Goal: Task Accomplishment & Management: Manage account settings

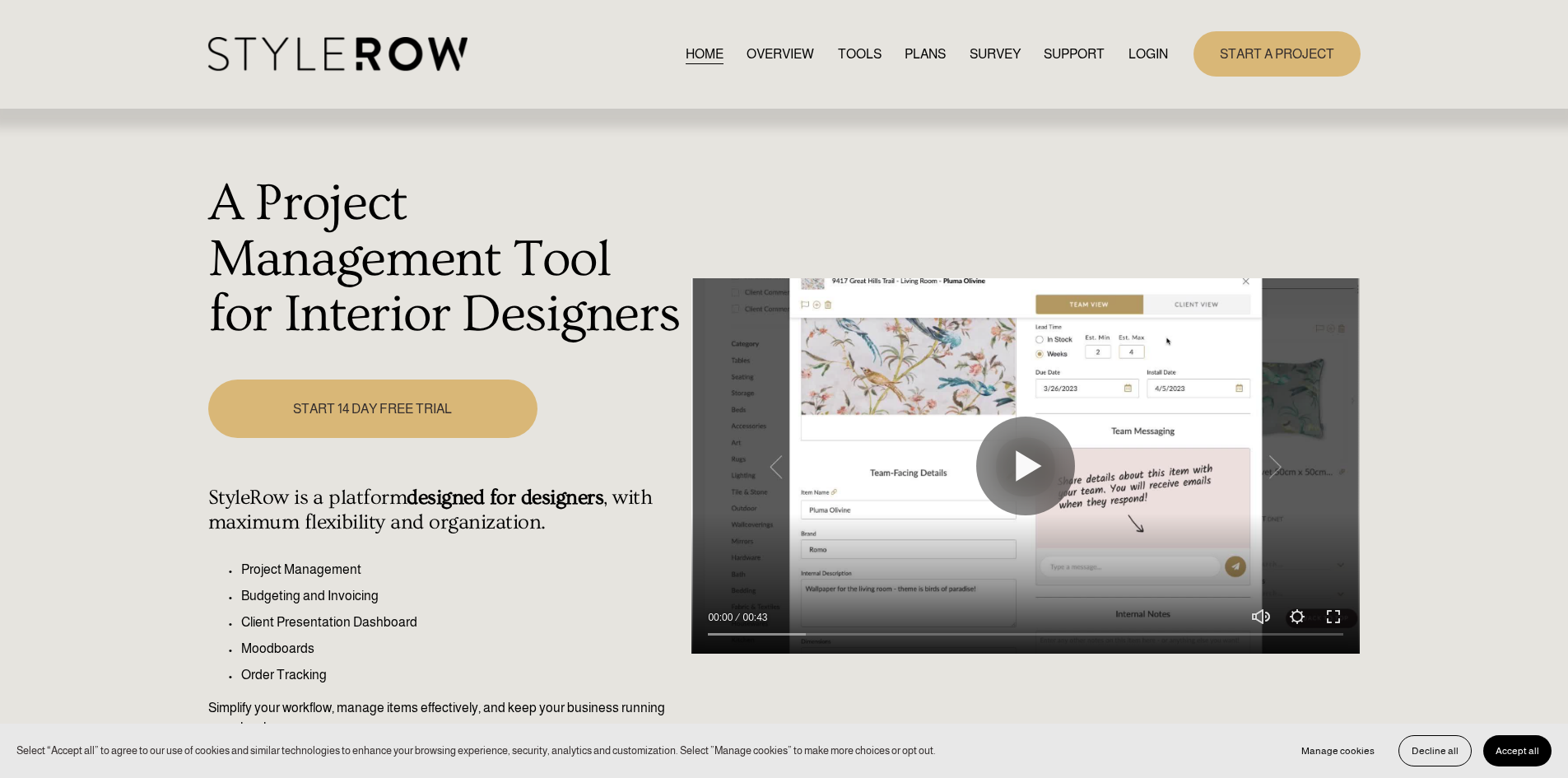
click at [1151, 54] on link "LOGIN" at bounding box center [1147, 54] width 39 height 23
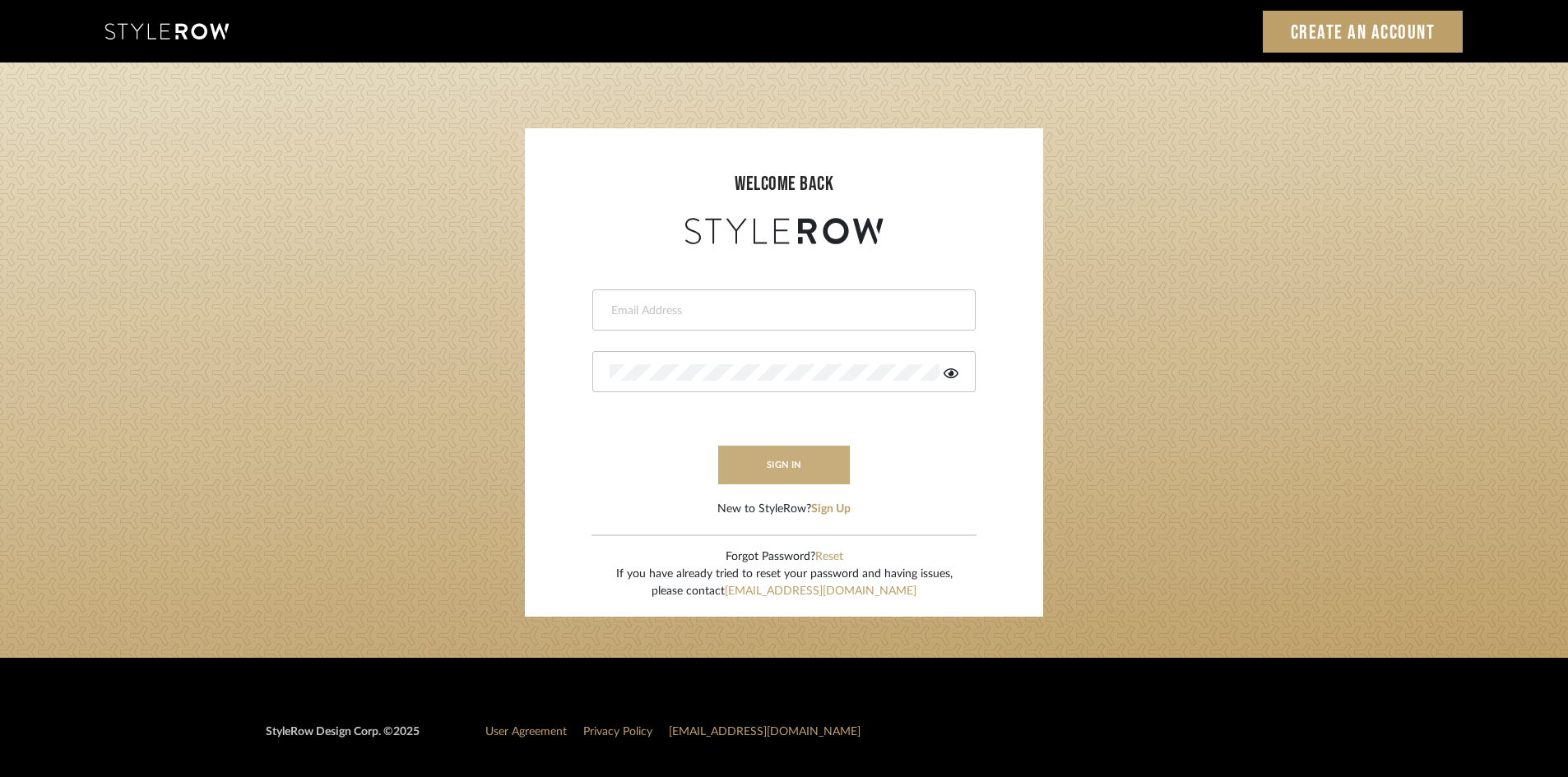
type input "[PERSON_NAME][EMAIL_ADDRESS][DOMAIN_NAME]"
click at [791, 465] on button "sign in" at bounding box center [783, 465] width 132 height 39
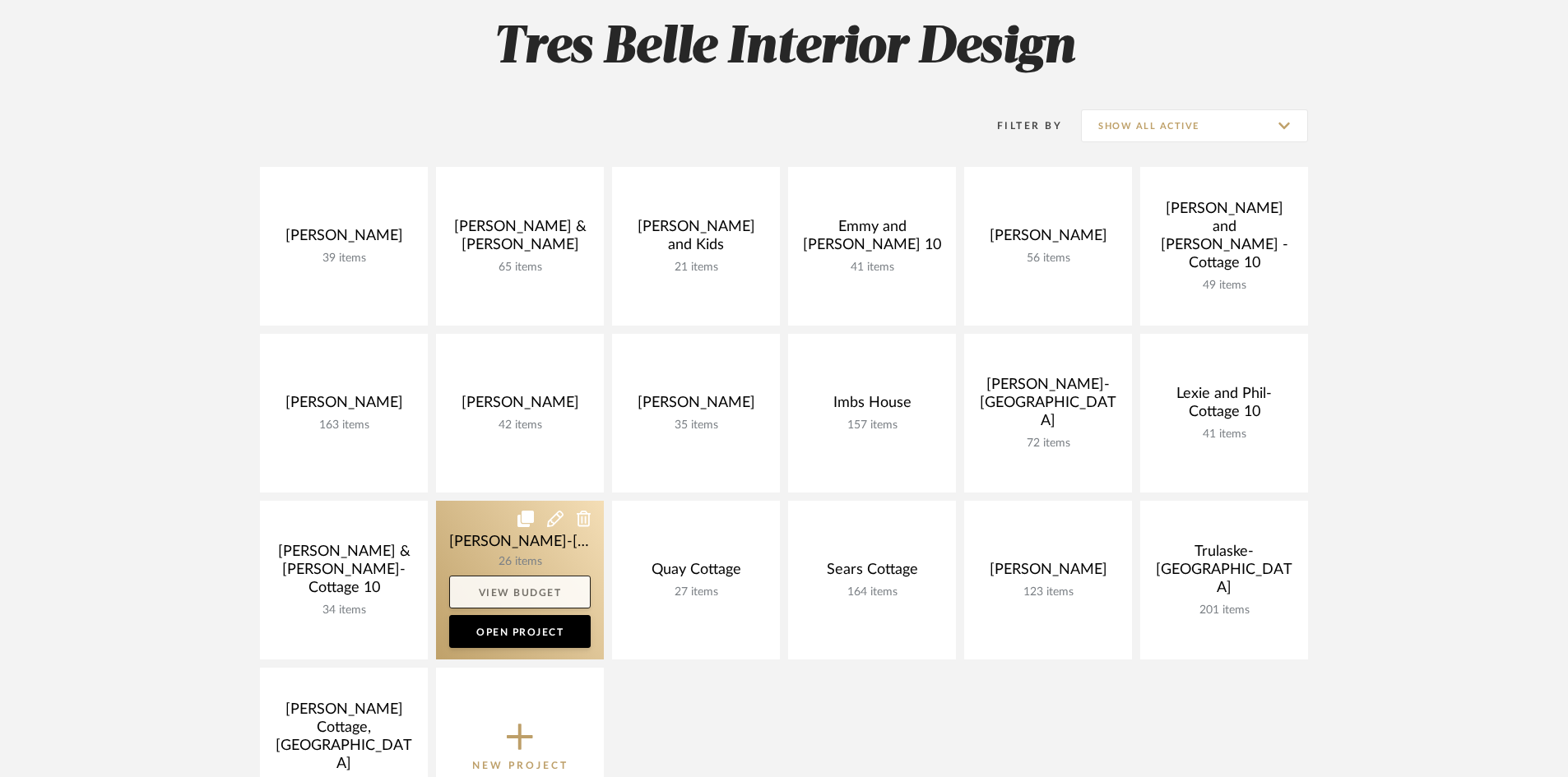
scroll to position [329, 0]
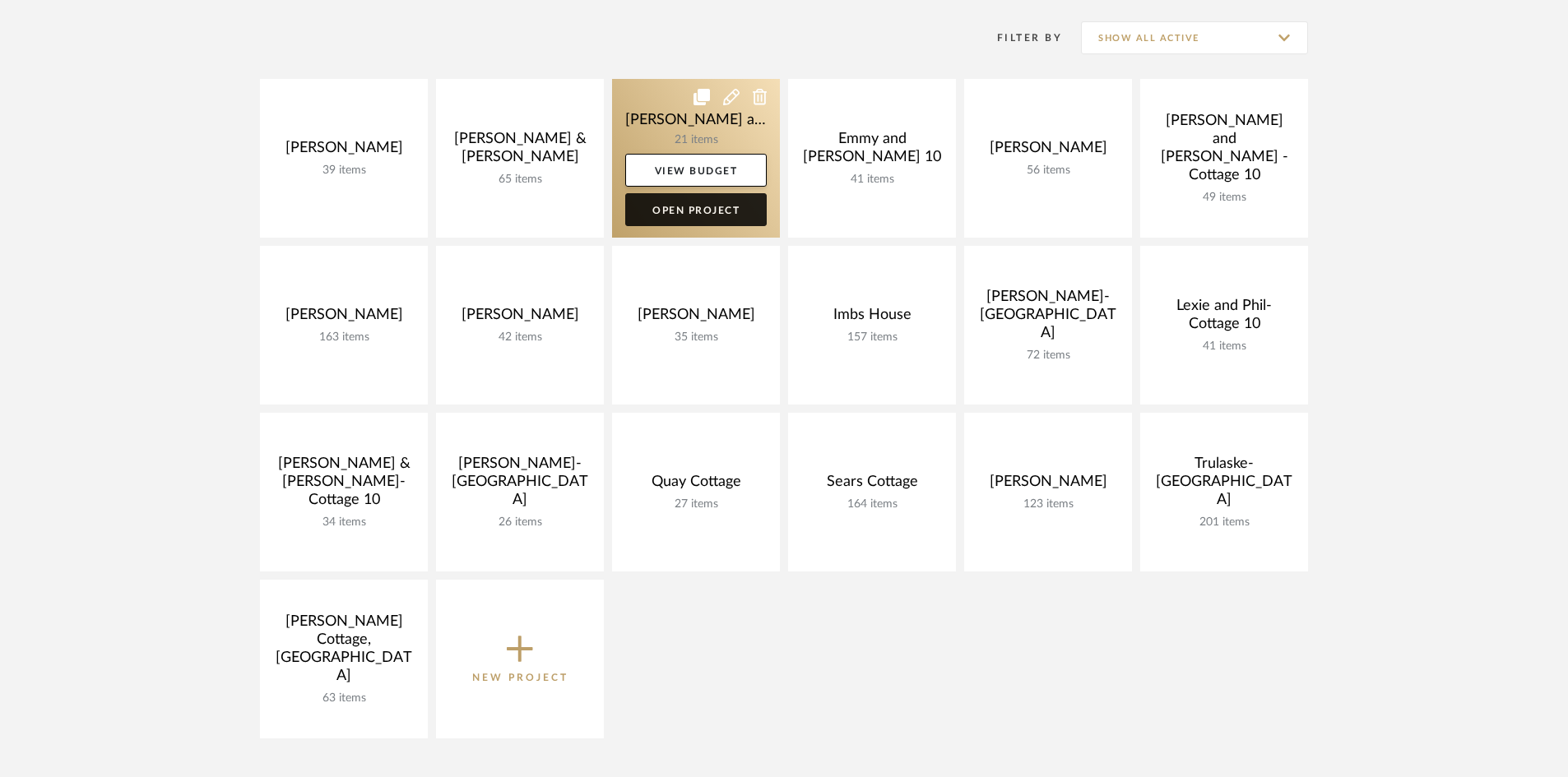
click at [718, 211] on link "Open Project" at bounding box center [695, 209] width 142 height 33
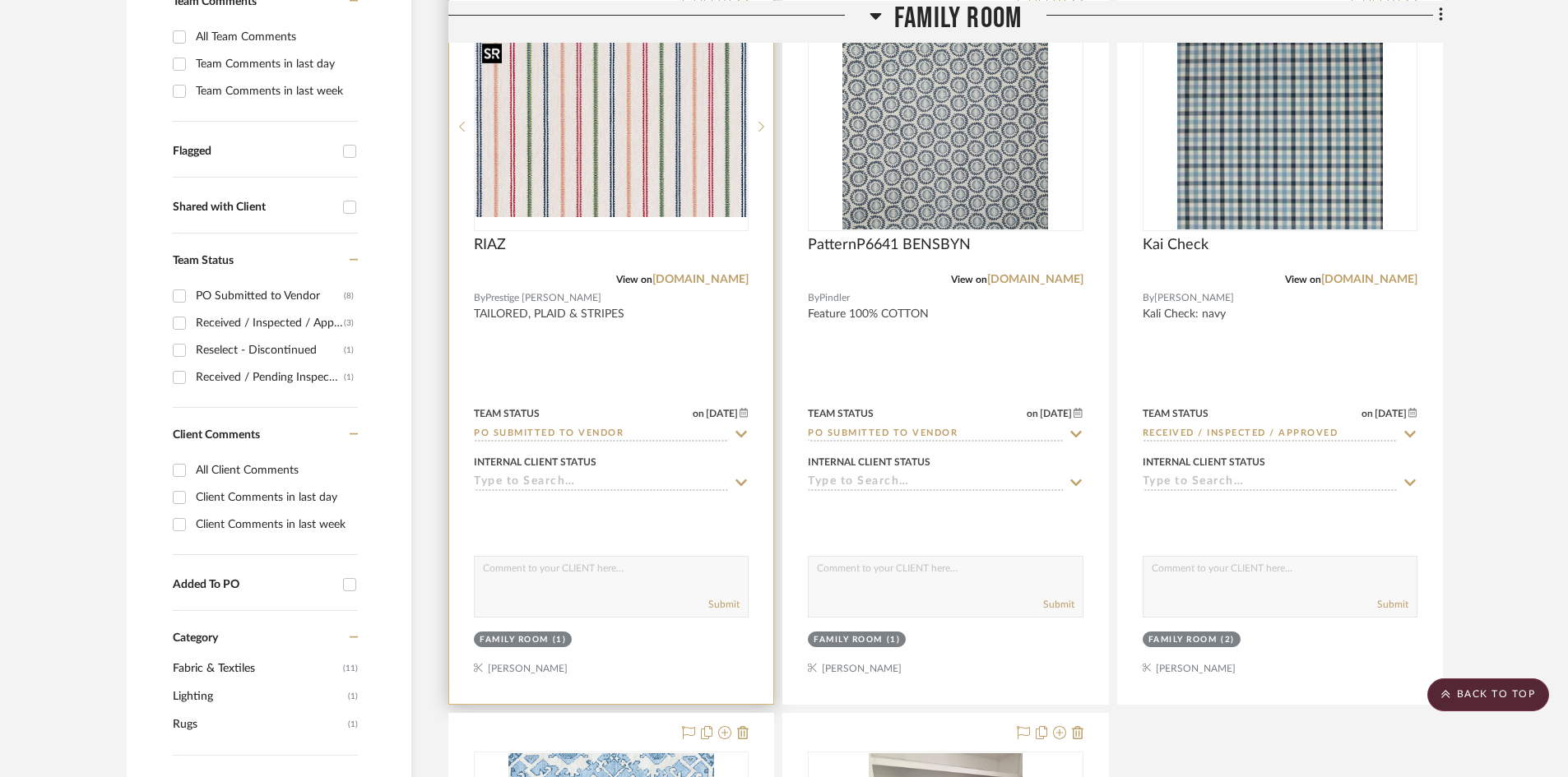
scroll to position [575, 0]
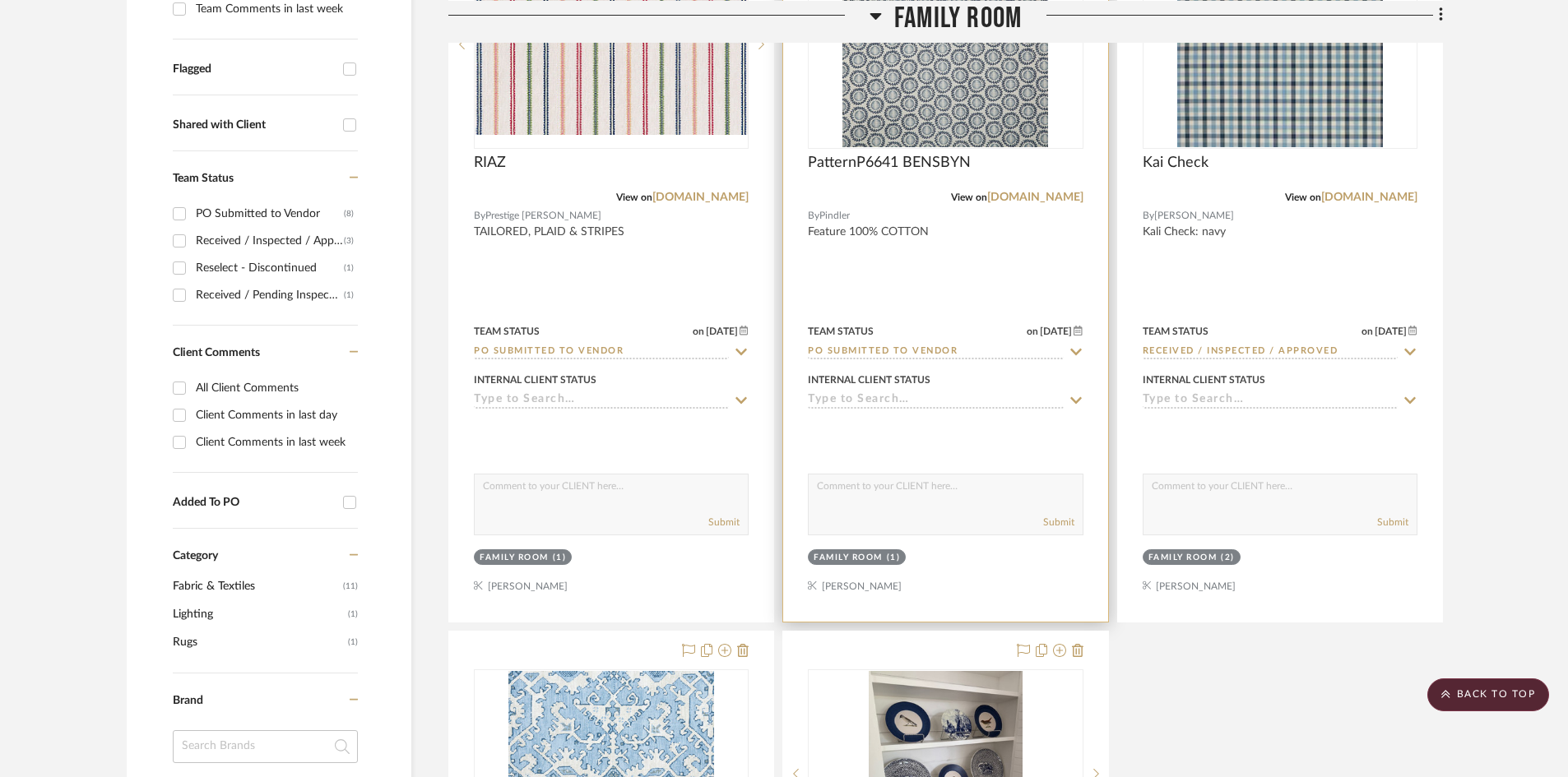
click at [978, 352] on input "PO Submitted to Vendor" at bounding box center [935, 352] width 255 height 16
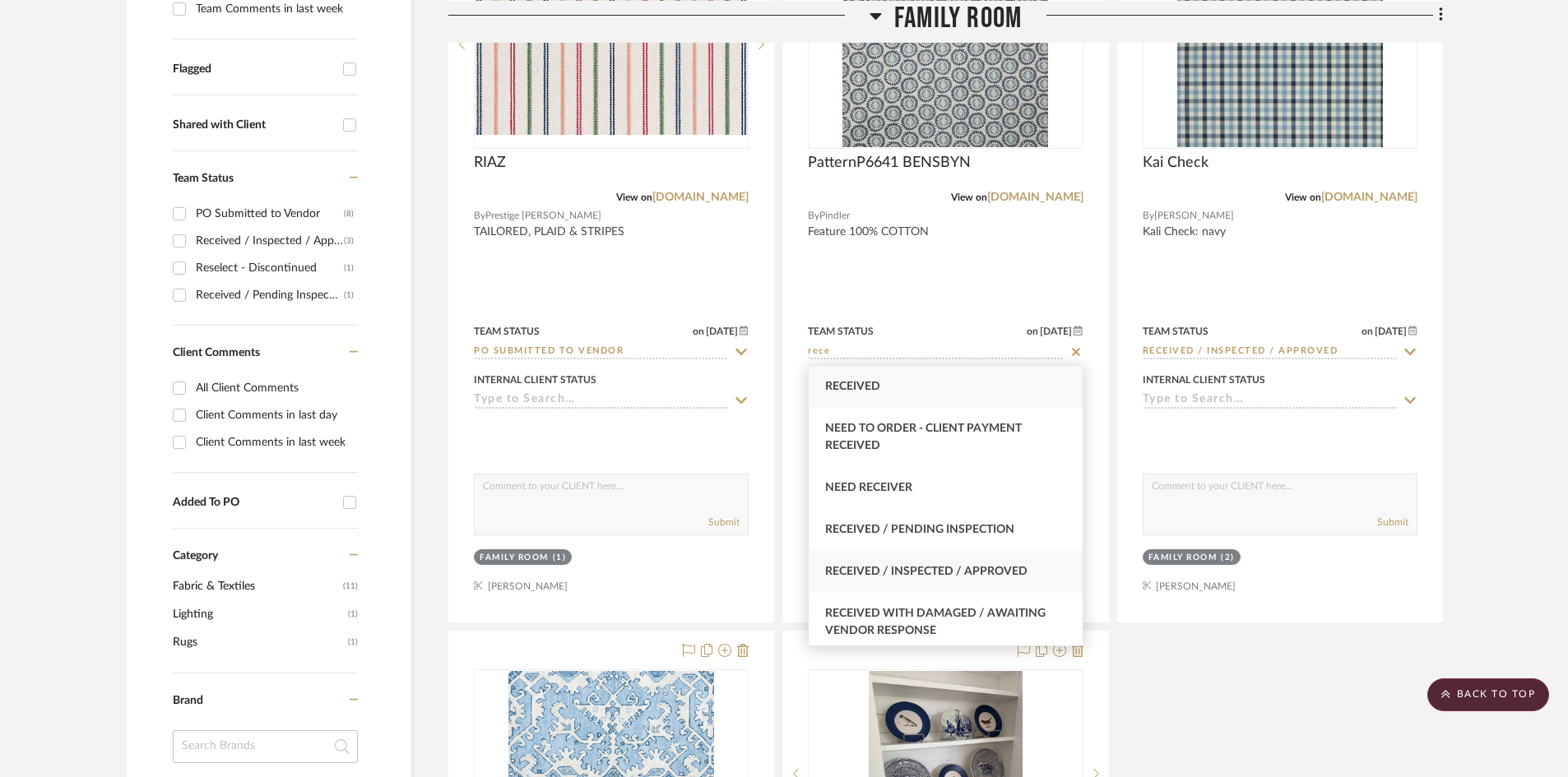
type input "rece"
click at [957, 563] on div "Received / Inspected / Approved" at bounding box center [945, 572] width 273 height 42
type input "9/22/2025"
type input "Received / Inspected / Approved"
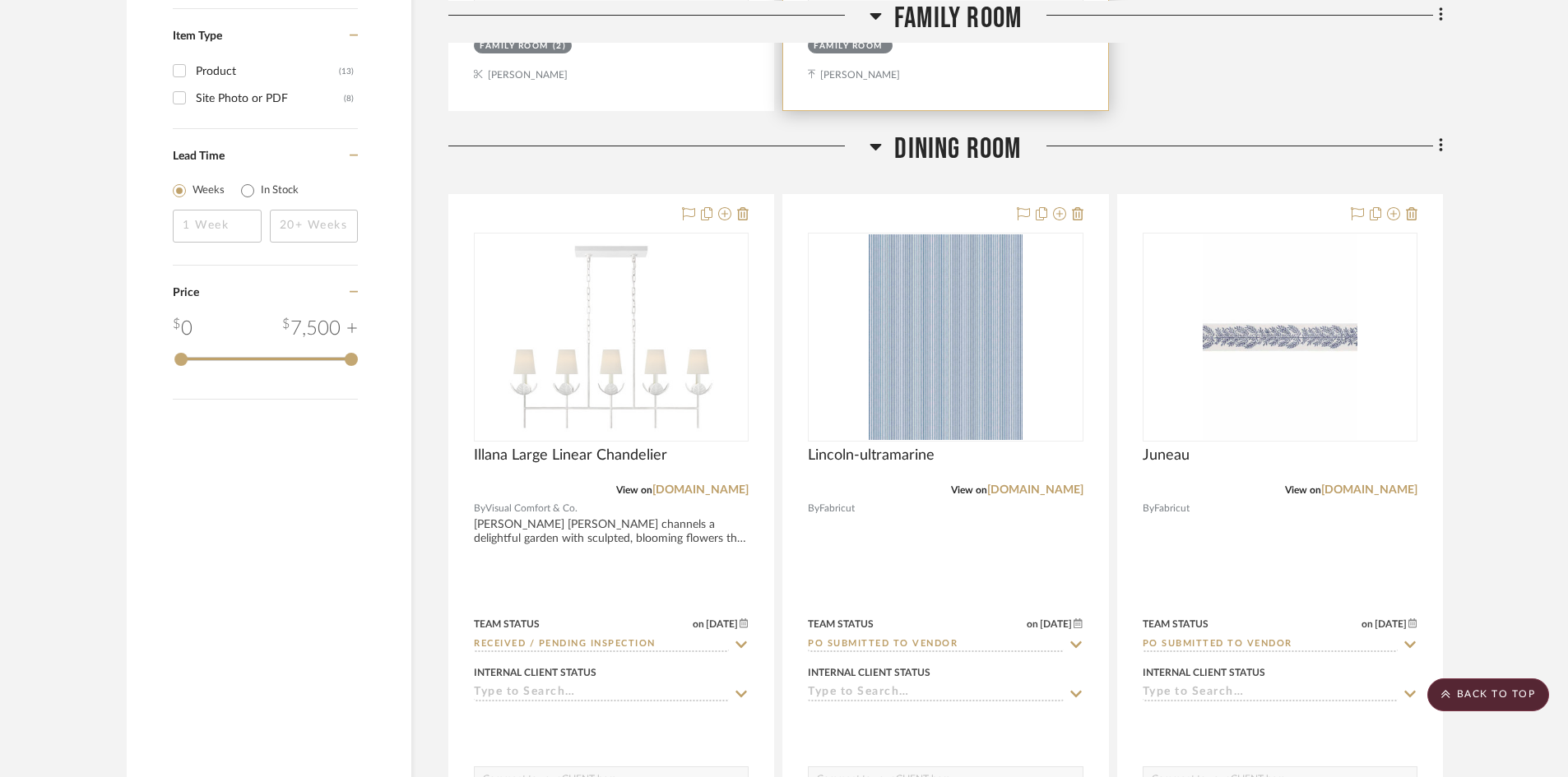
scroll to position [2056, 0]
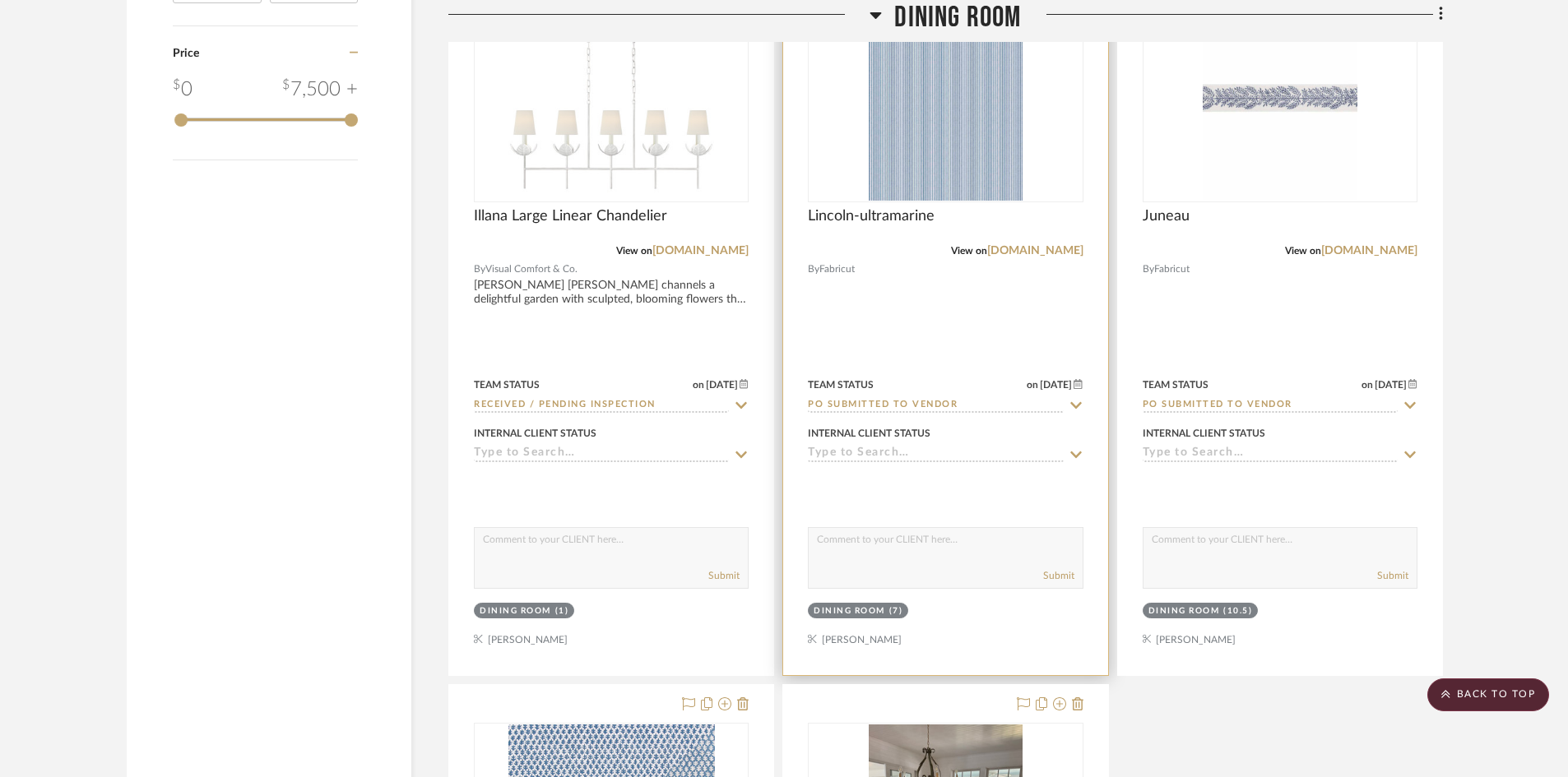
click at [918, 404] on input "PO Submitted to Vendor" at bounding box center [935, 405] width 255 height 16
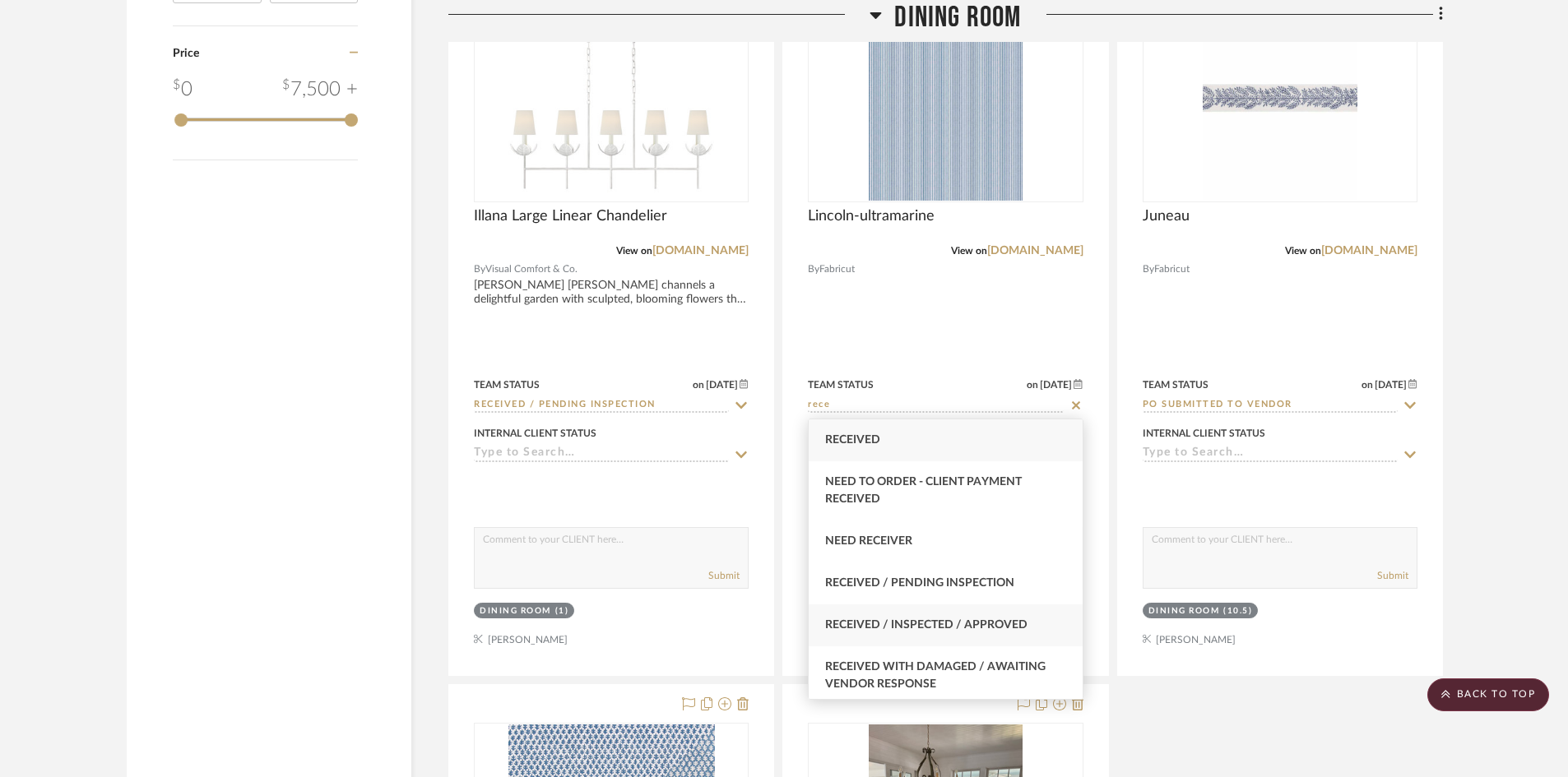
type input "rece"
click at [926, 620] on span "Received / Inspected / Approved" at bounding box center [926, 625] width 203 height 12
type input "9/22/2025"
type input "Received / Inspected / Approved"
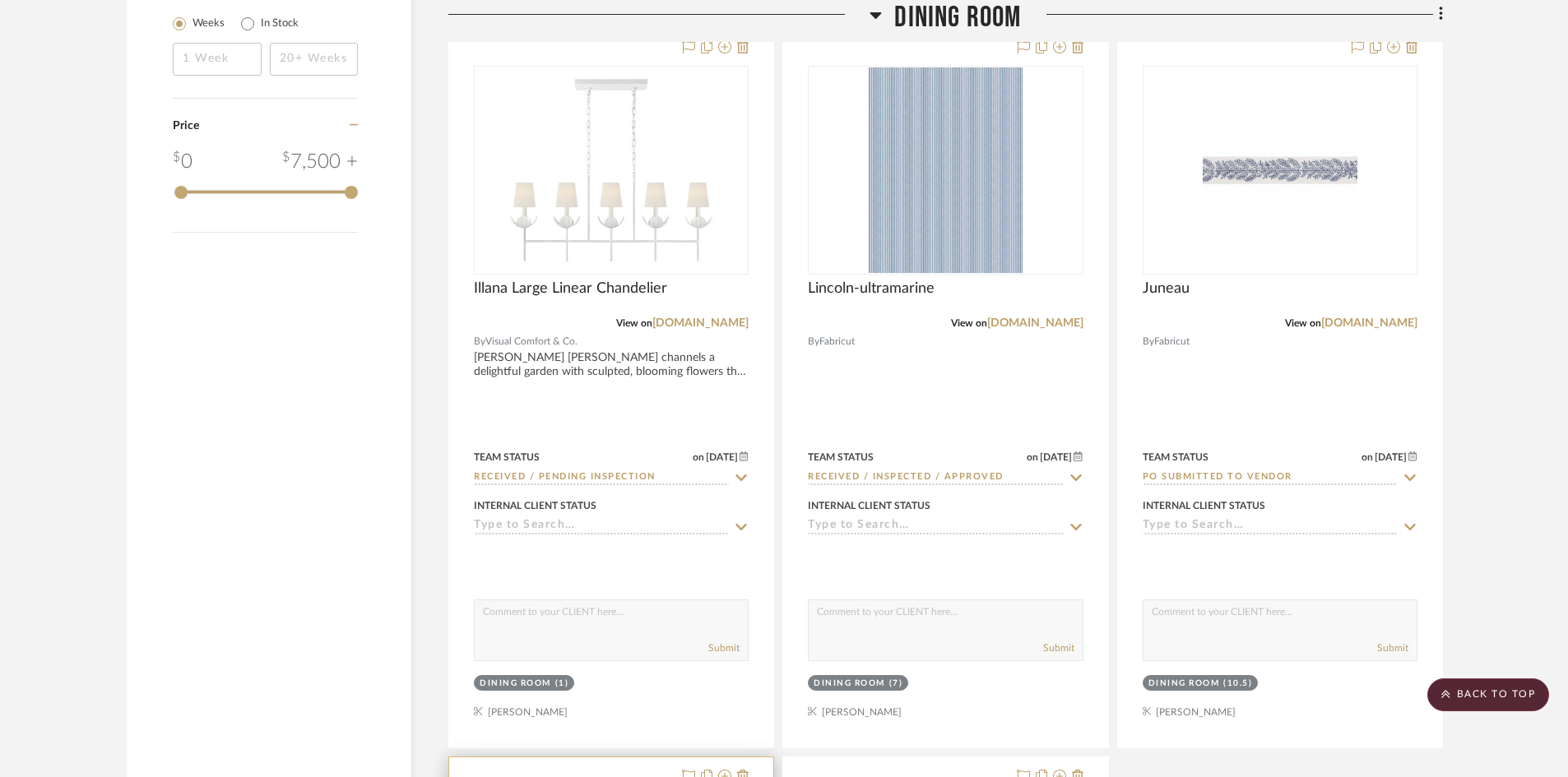
scroll to position [1973, 0]
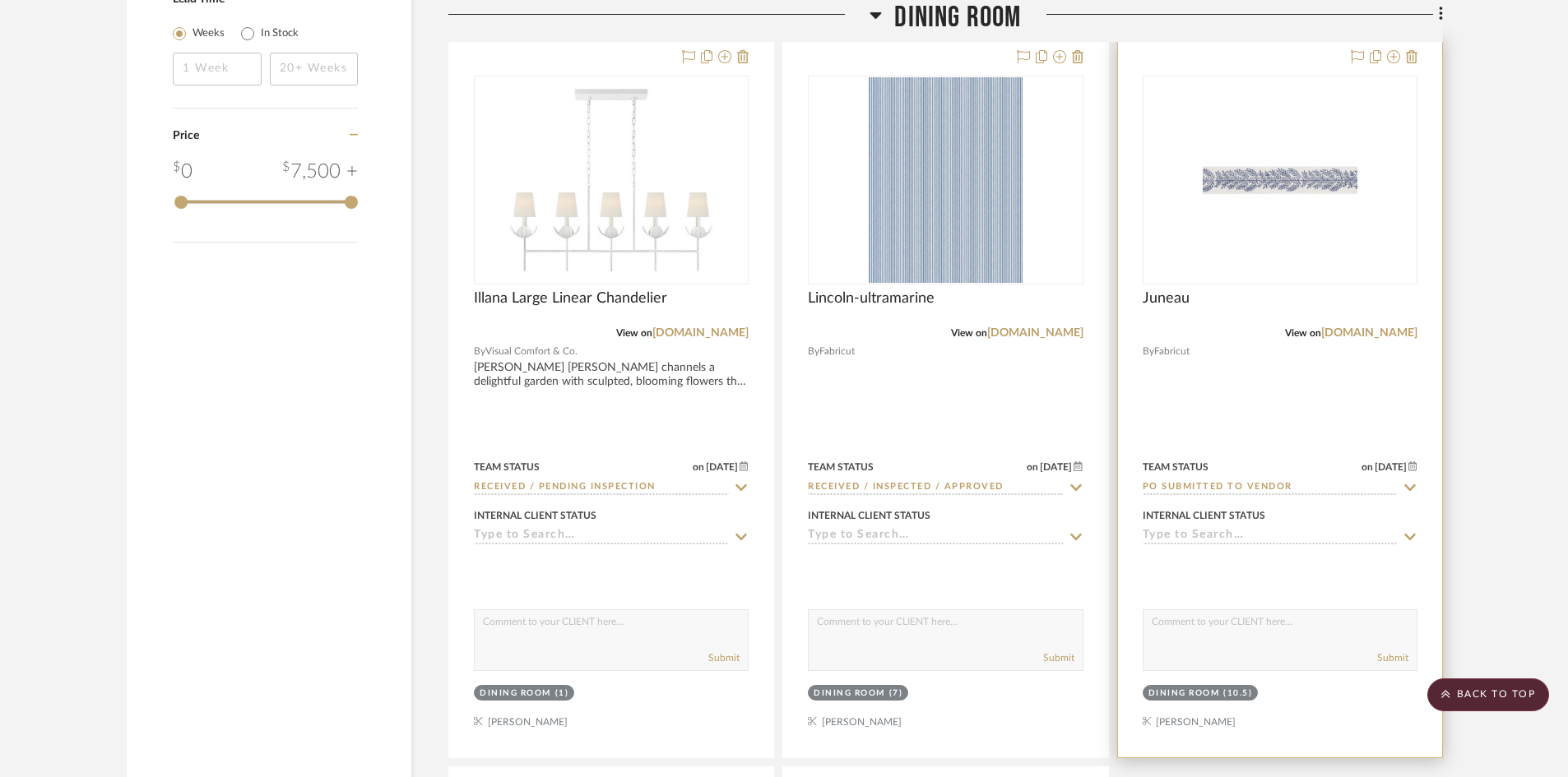
click at [1228, 481] on input "PO Submitted to Vendor" at bounding box center [1270, 487] width 255 height 16
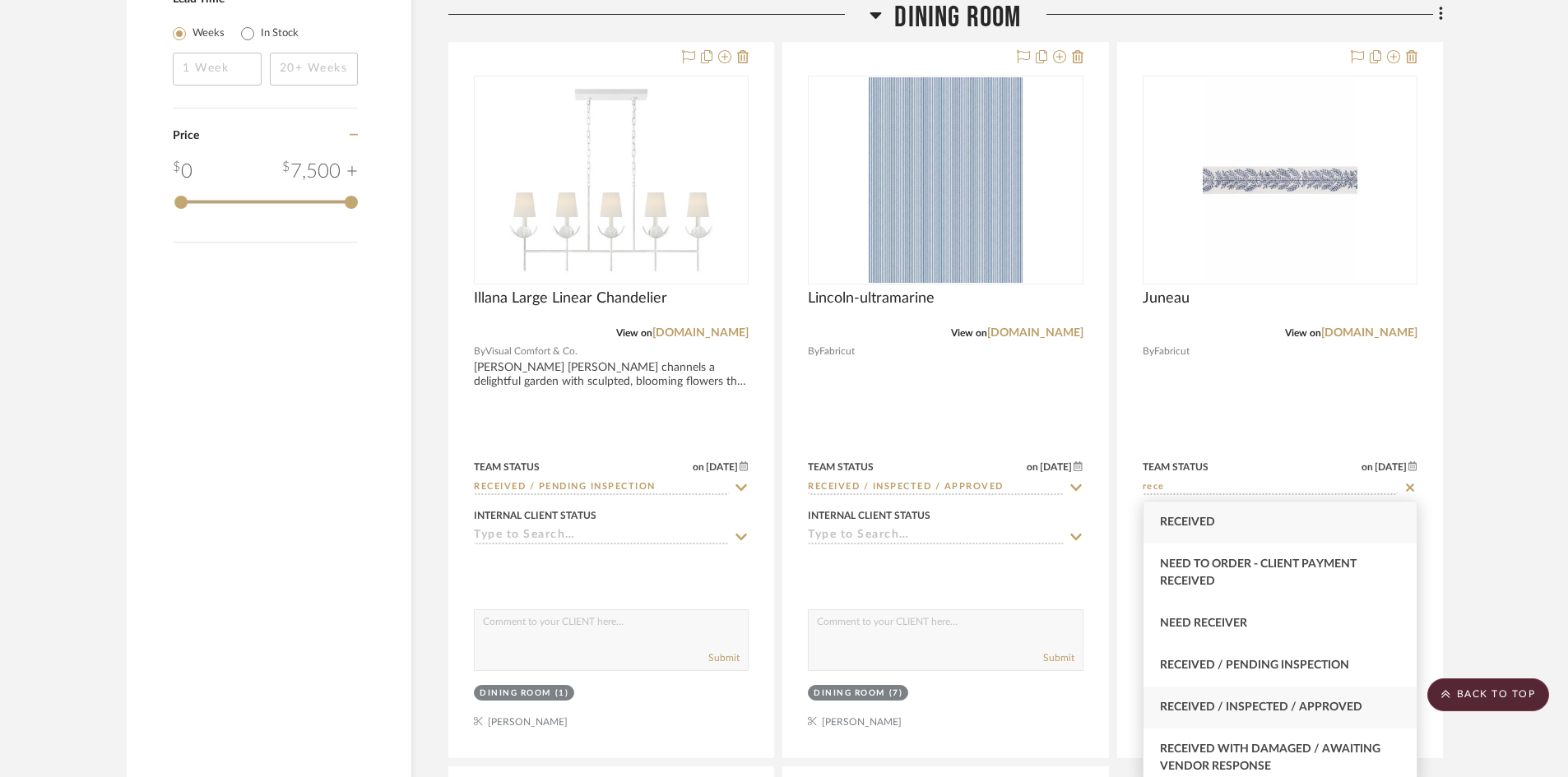
type input "rece"
click at [1257, 709] on span "Received / Inspected / Approved" at bounding box center [1261, 708] width 203 height 12
type input "9/22/2025"
type input "Received / Inspected / Approved"
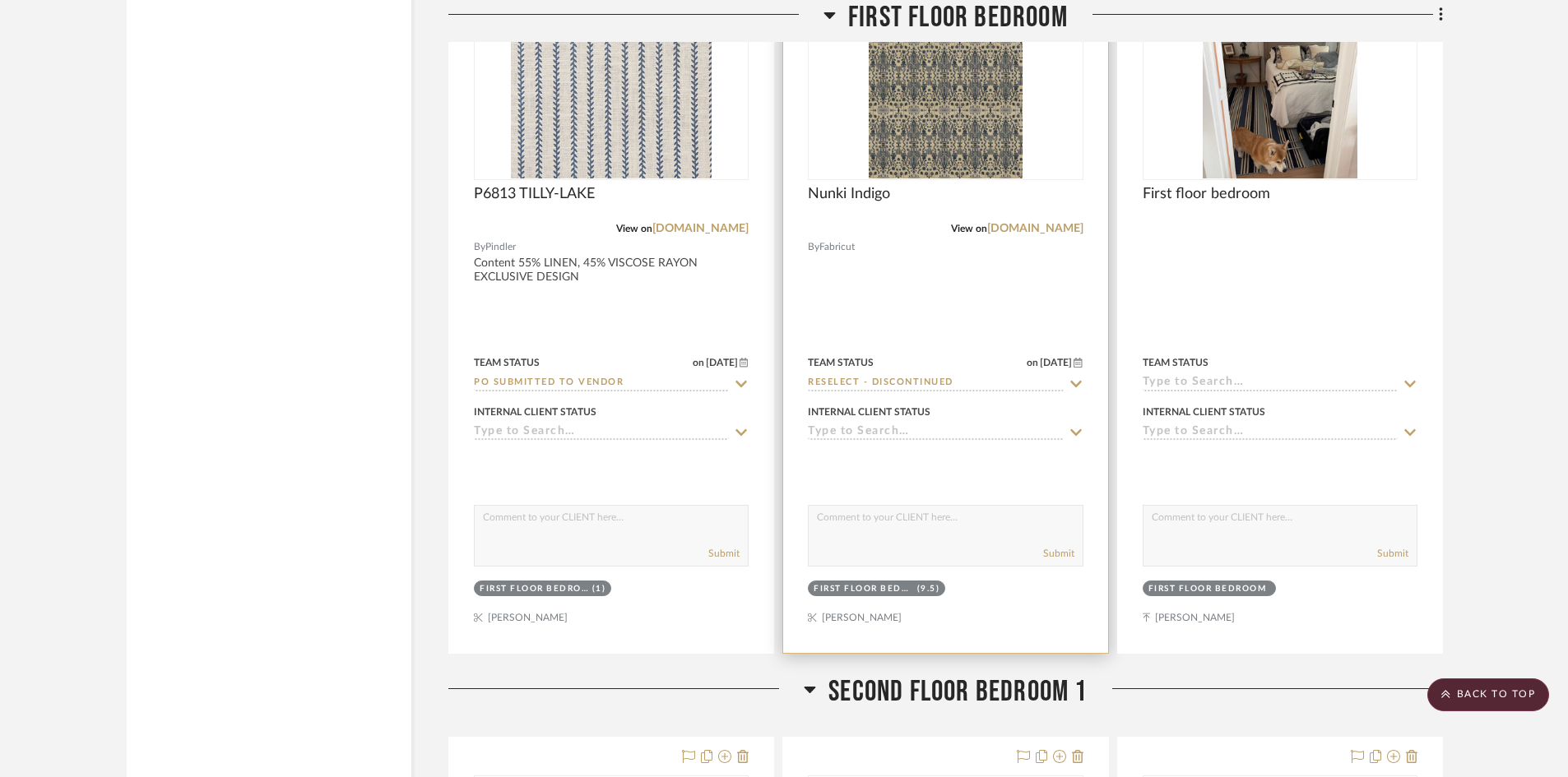
scroll to position [4440, 0]
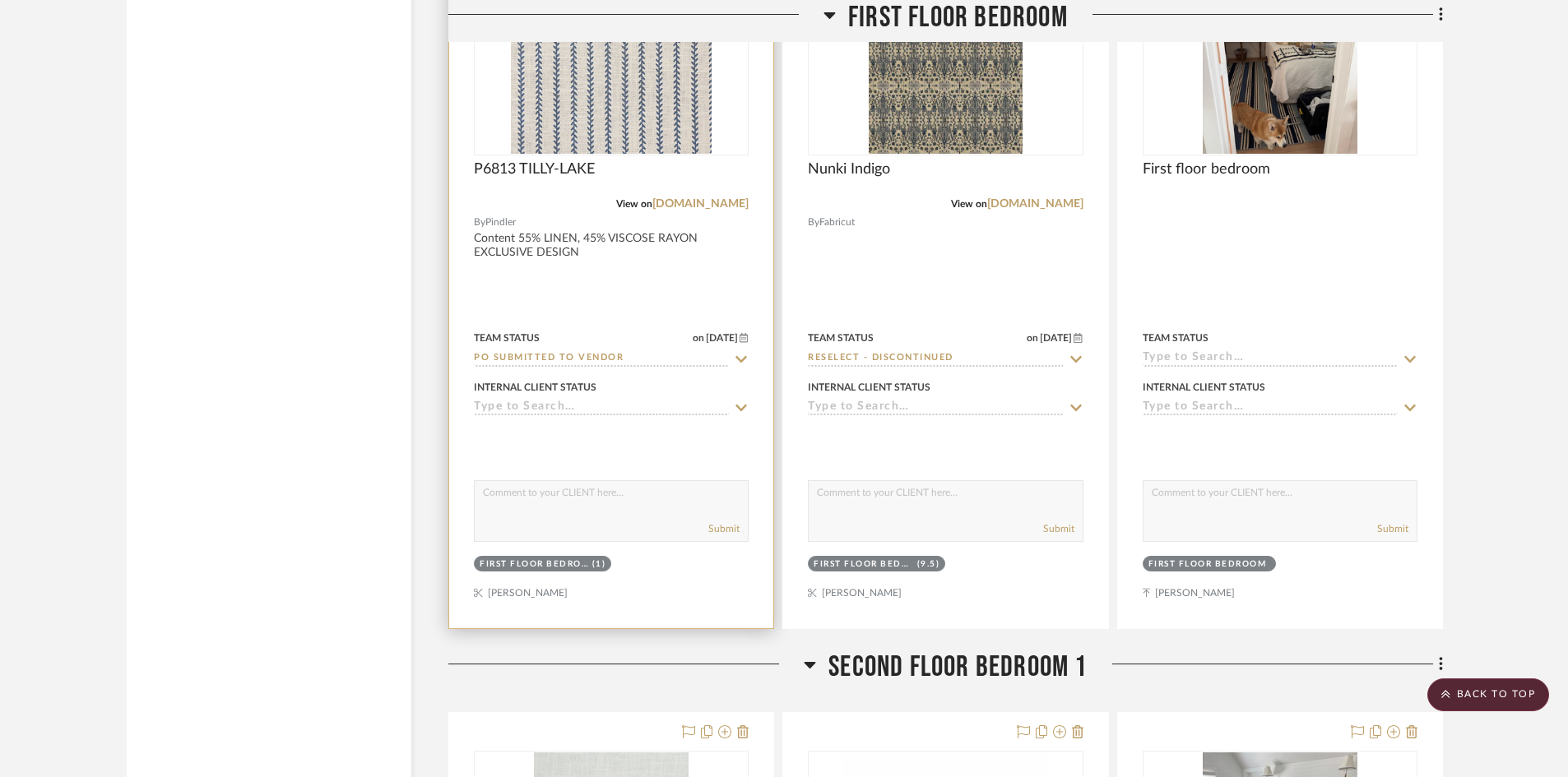
click at [640, 361] on input "PO Submitted to Vendor" at bounding box center [601, 358] width 255 height 16
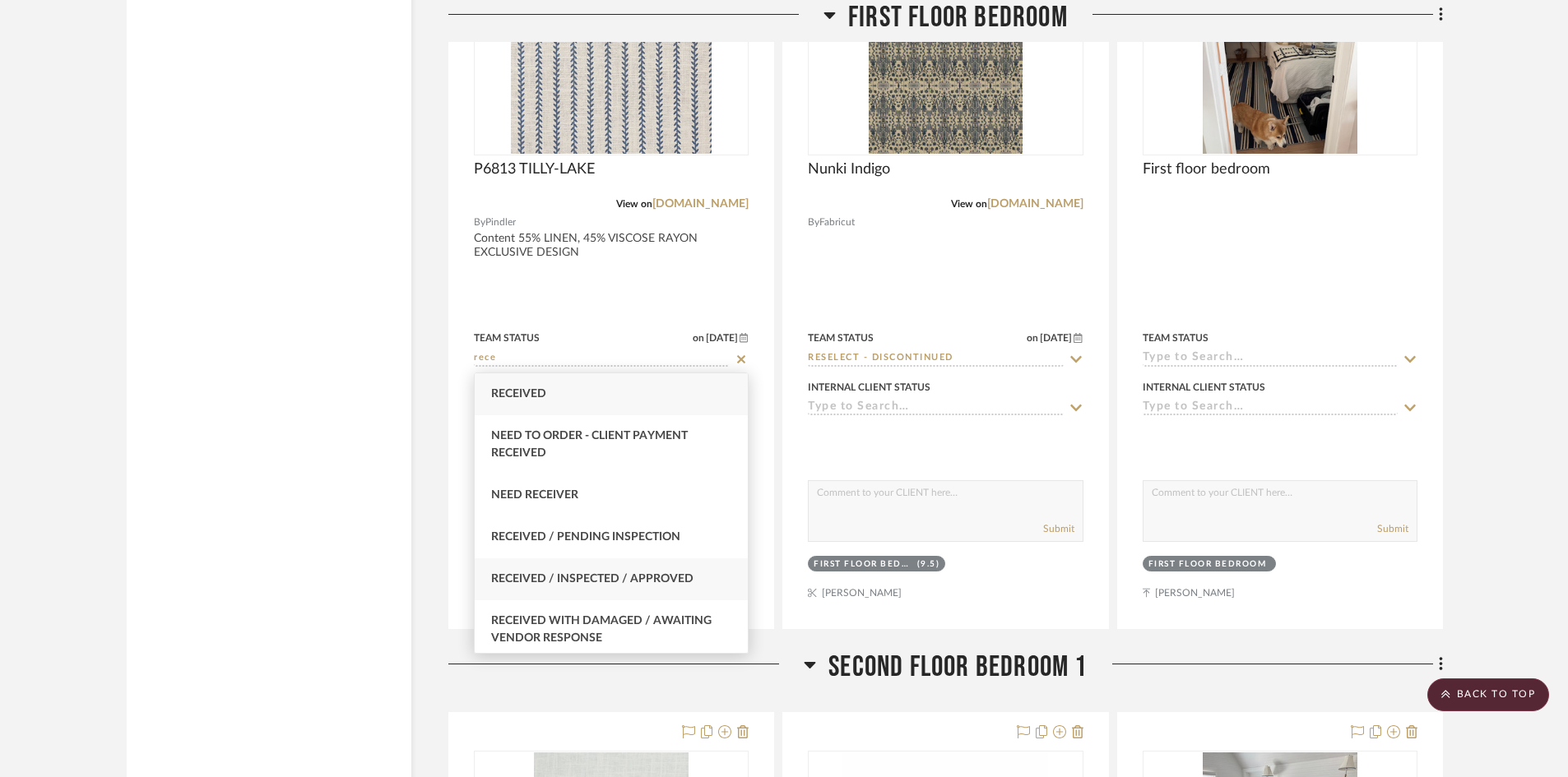
type input "rece"
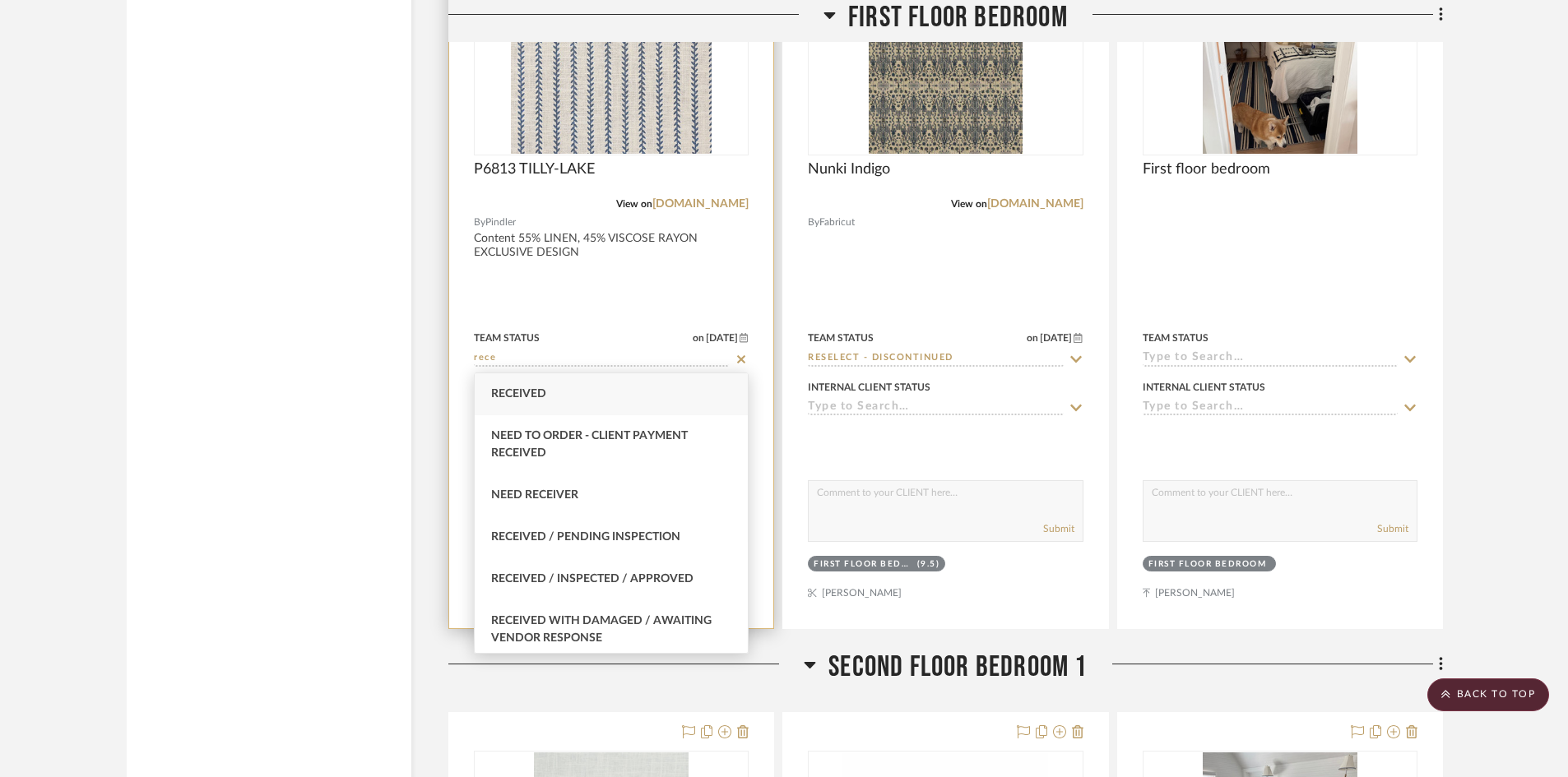
drag, startPoint x: 632, startPoint y: 581, endPoint x: 723, endPoint y: 501, distance: 121.2
click at [632, 580] on span "Received / Inspected / Approved" at bounding box center [592, 579] width 203 height 12
type input "9/22/2025"
type input "Received / Inspected / Approved"
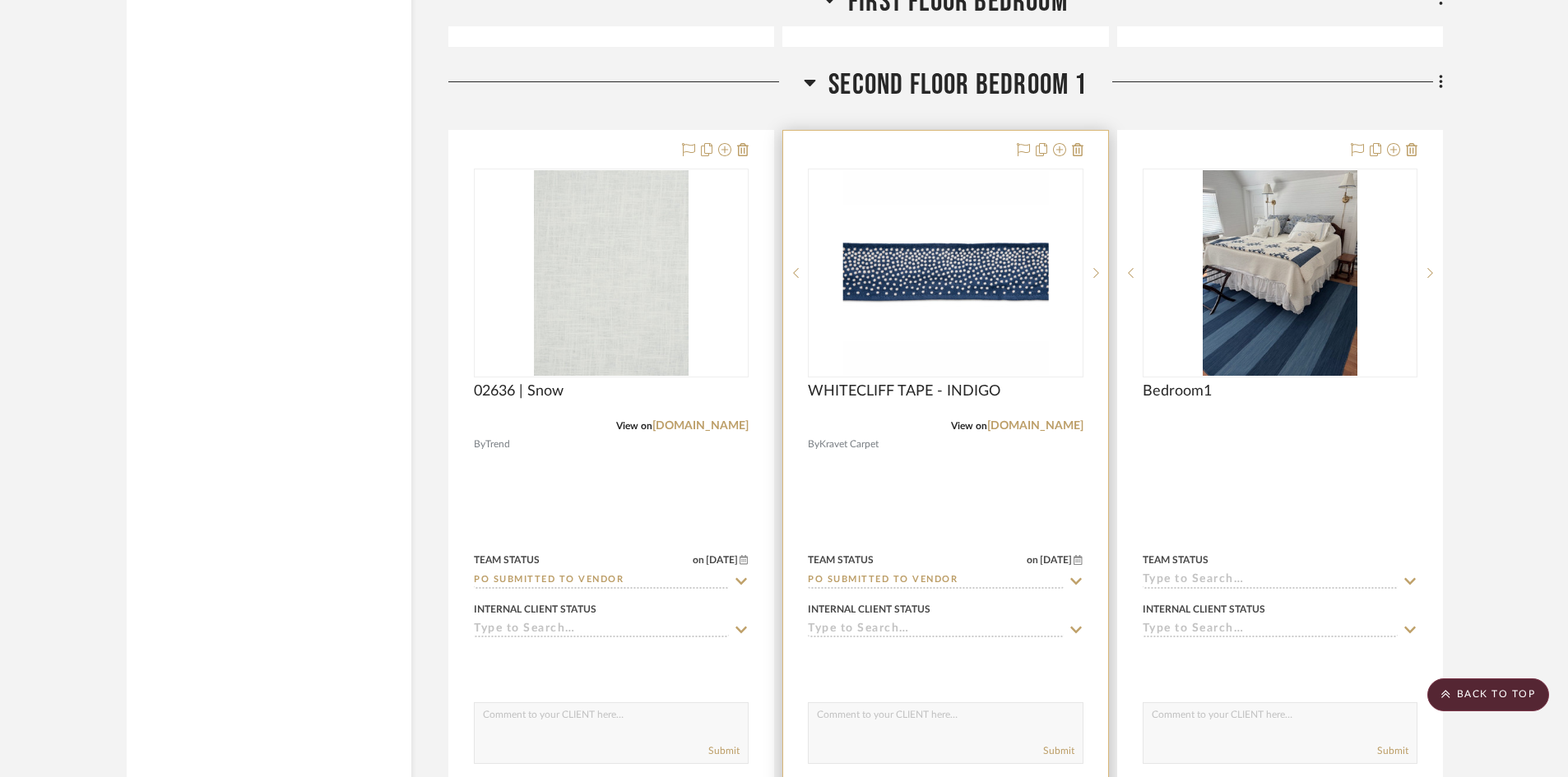
scroll to position [5097, 0]
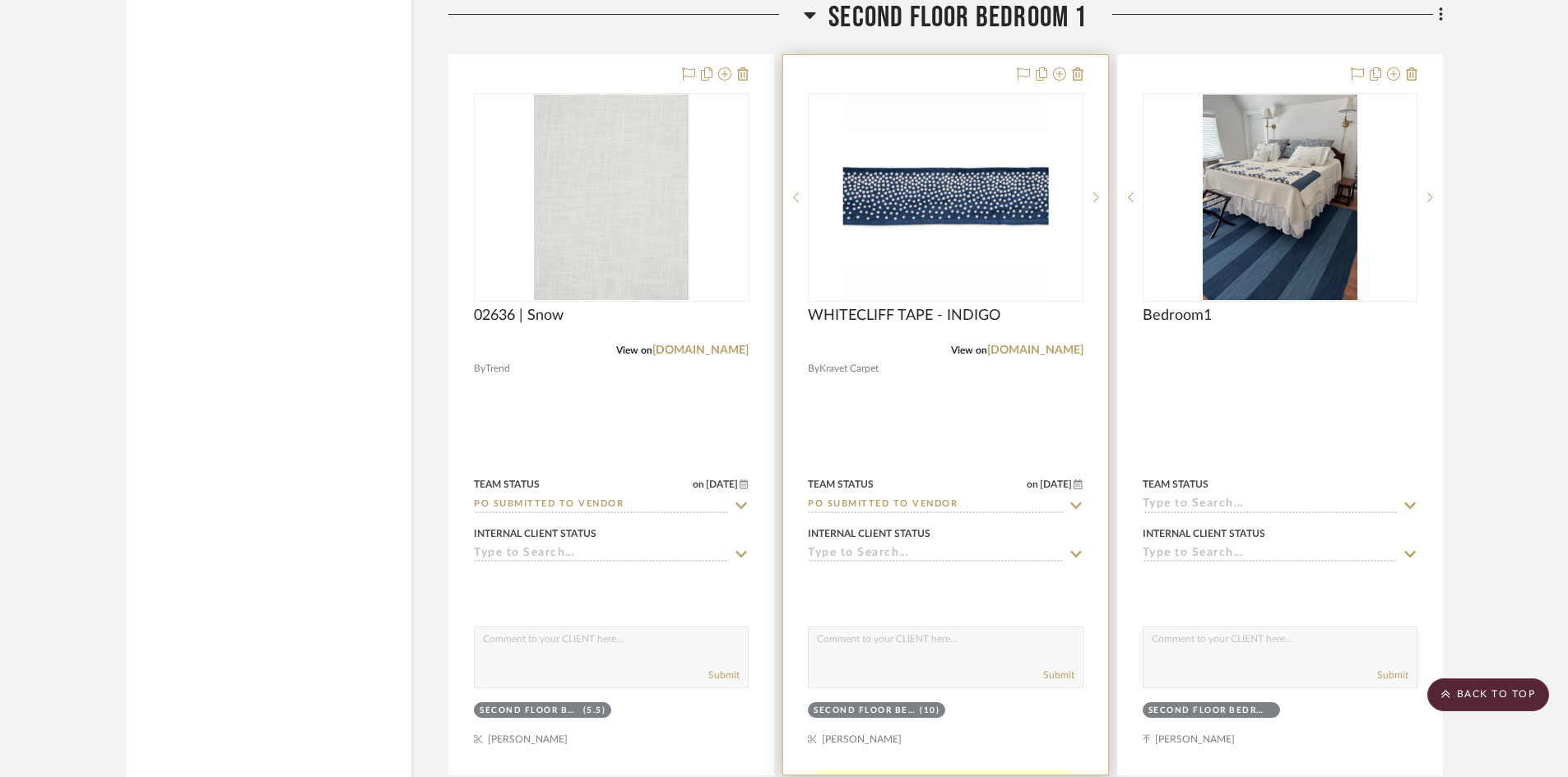
click at [932, 499] on input "PO Submitted to Vendor" at bounding box center [935, 505] width 255 height 16
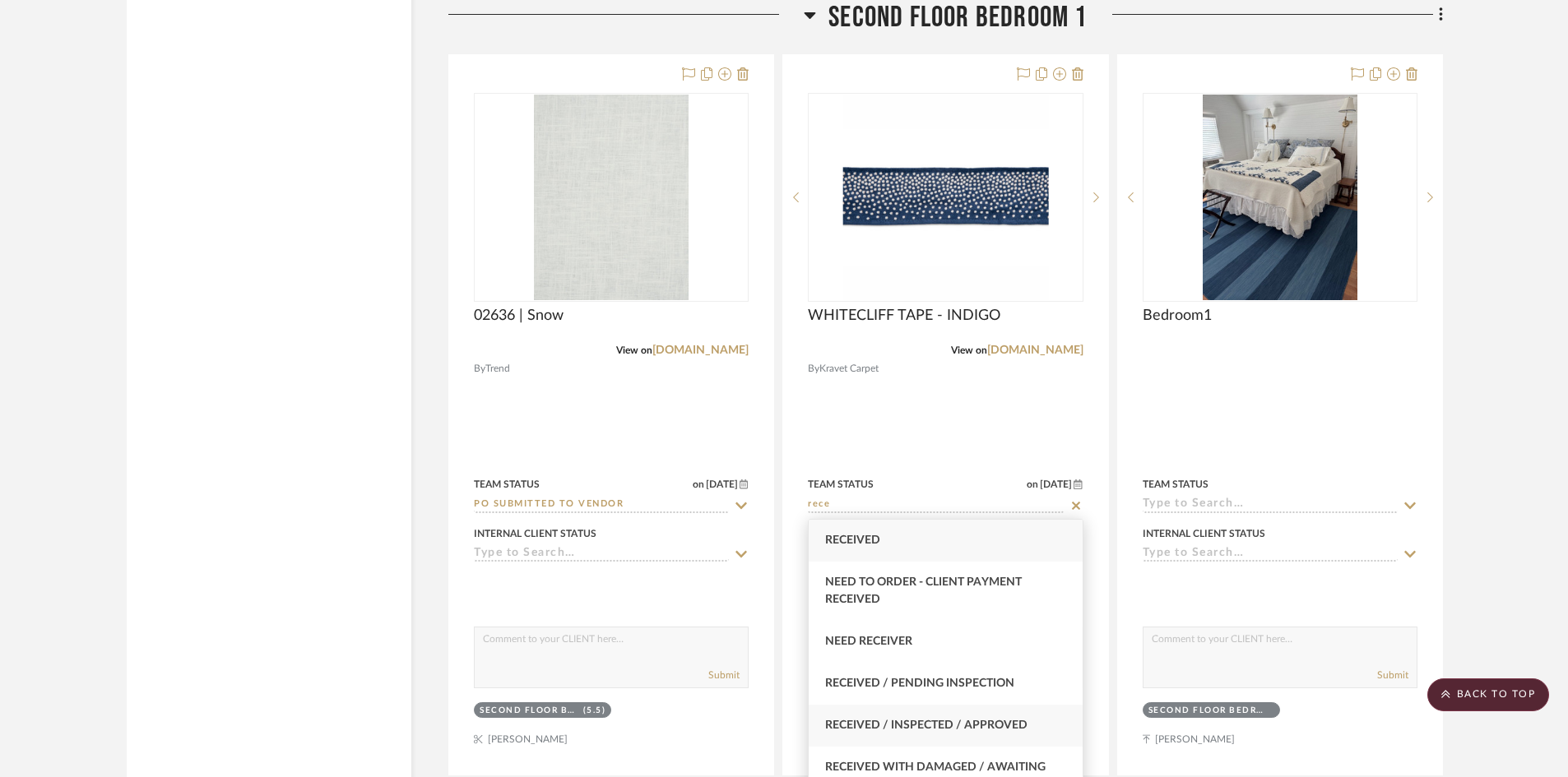
type input "rece"
click at [926, 724] on span "Received / Inspected / Approved" at bounding box center [926, 725] width 203 height 12
type input "9/22/2025"
type input "Received / Inspected / Approved"
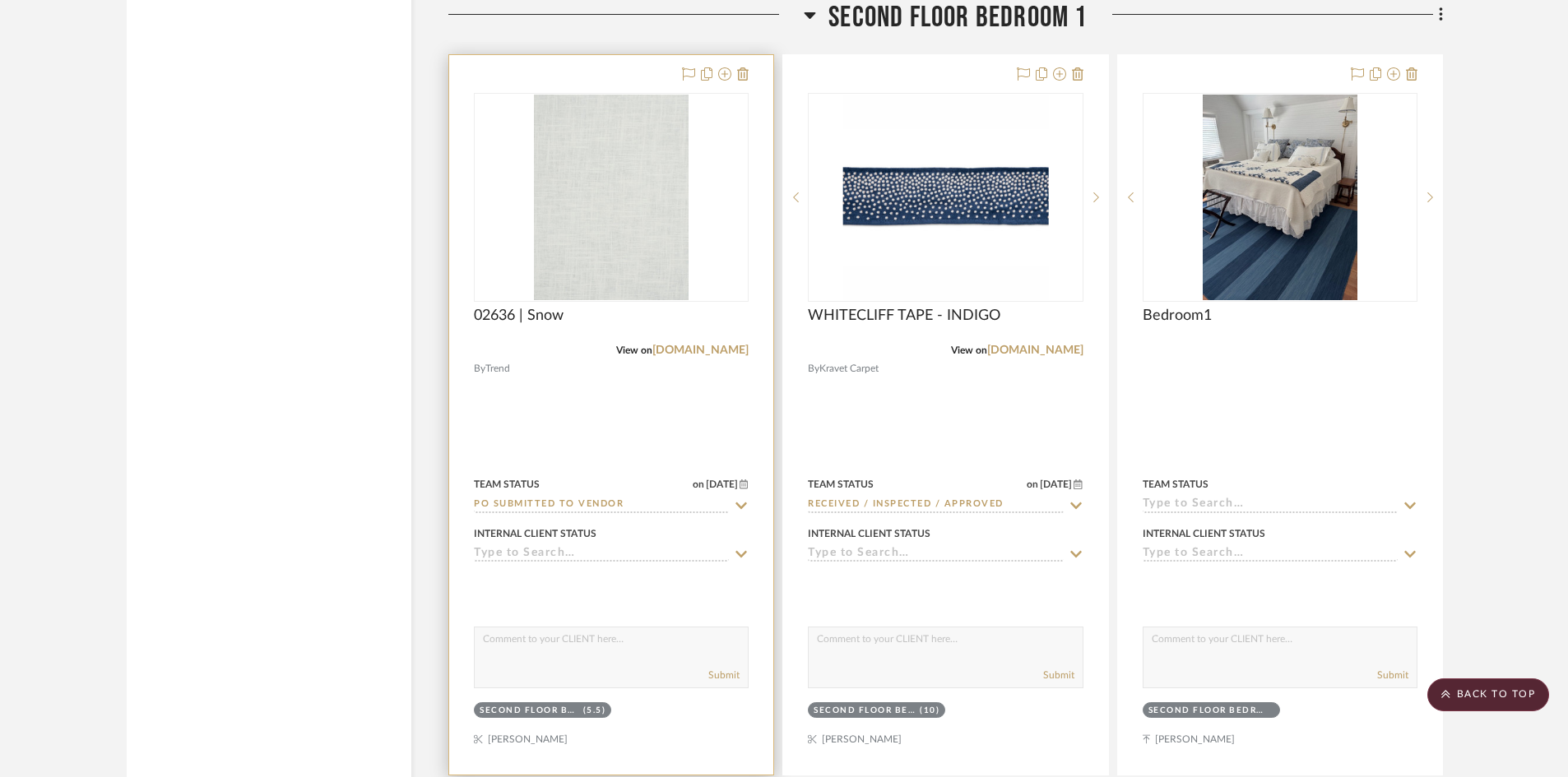
click at [574, 507] on input "PO Submitted to Vendor" at bounding box center [601, 505] width 255 height 16
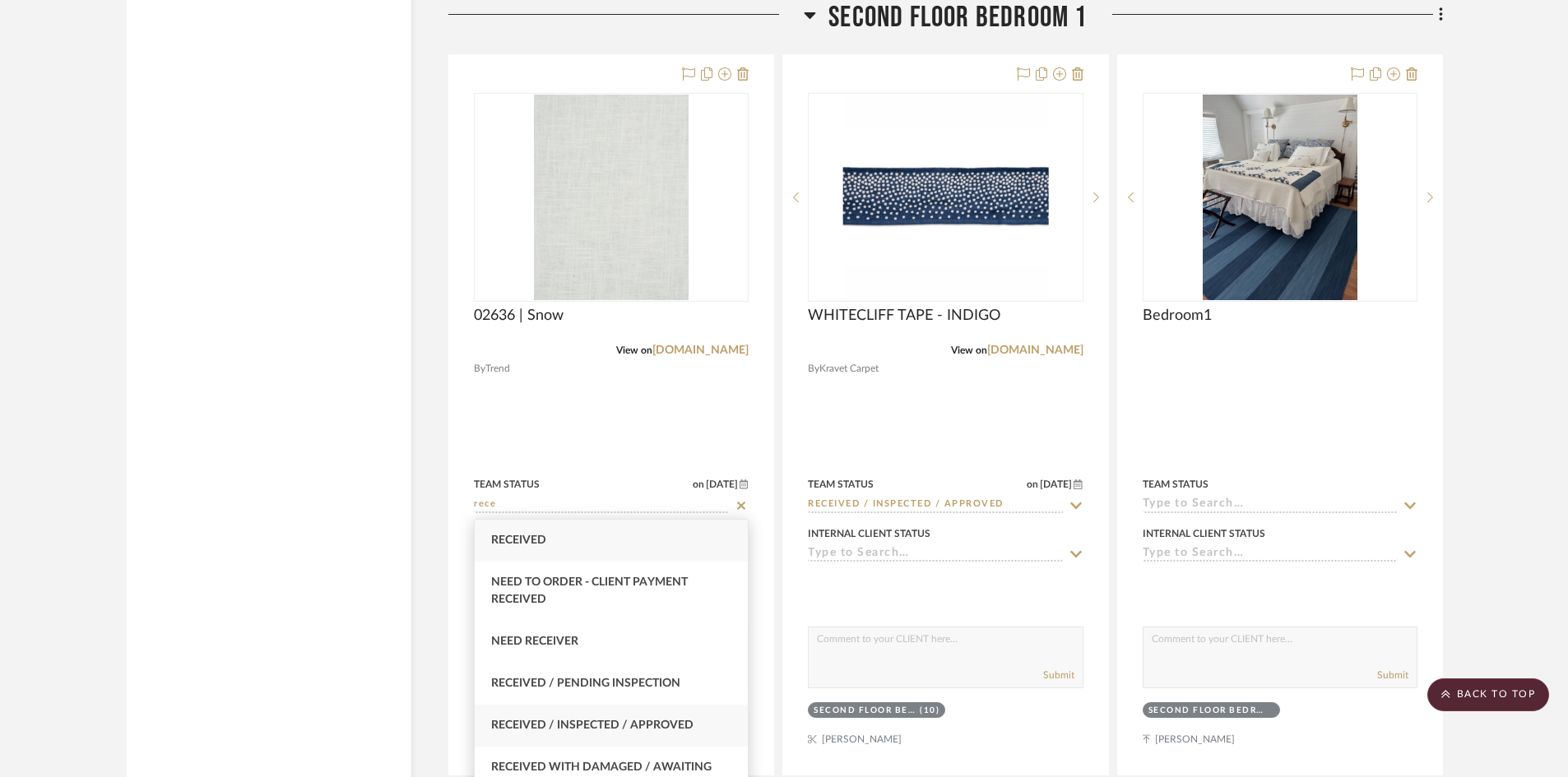
type input "rece"
click at [594, 723] on span "Received / Inspected / Approved" at bounding box center [592, 725] width 203 height 12
type input "9/22/2025"
type input "Received / Inspected / Approved"
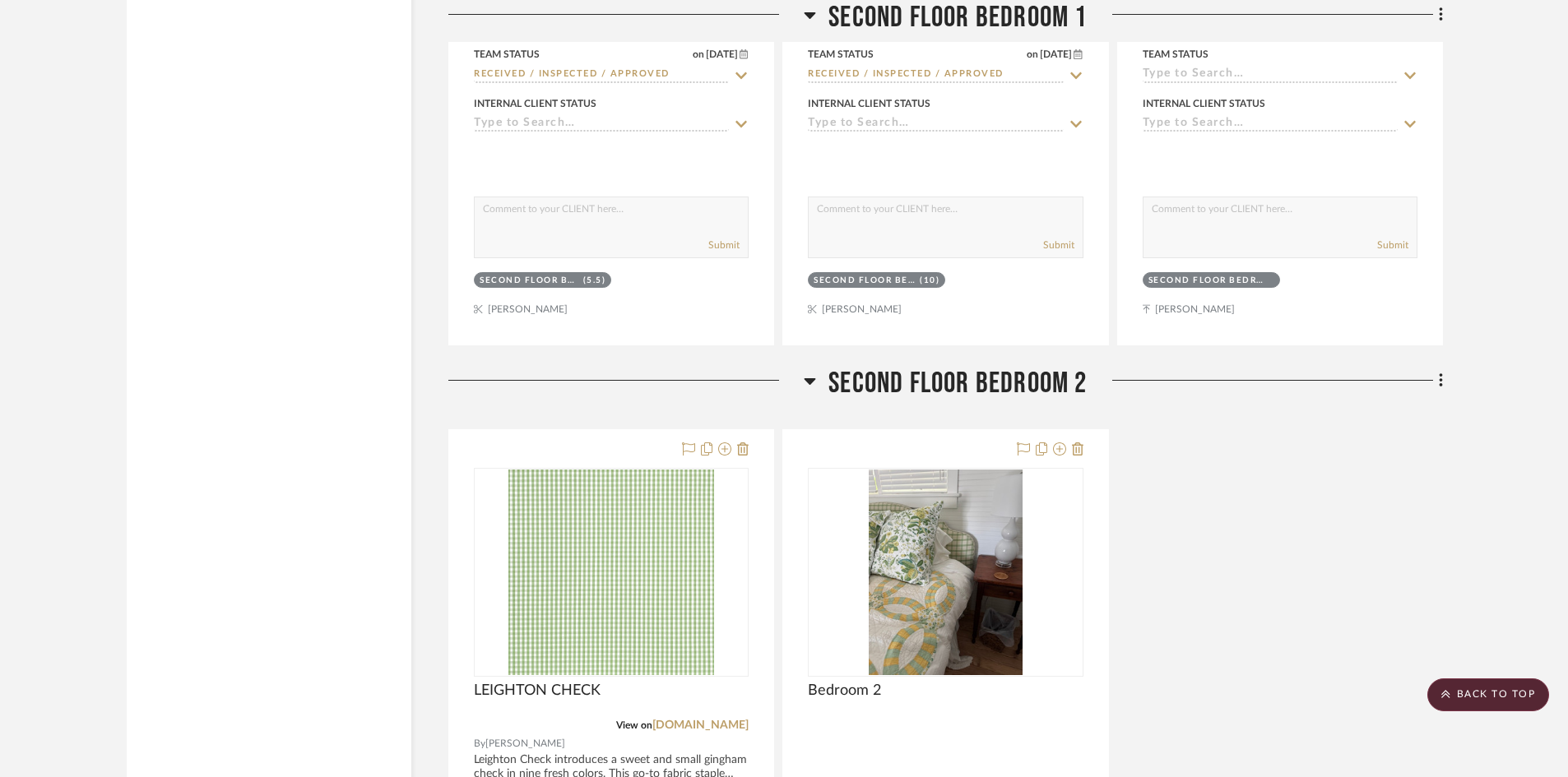
scroll to position [5344, 0]
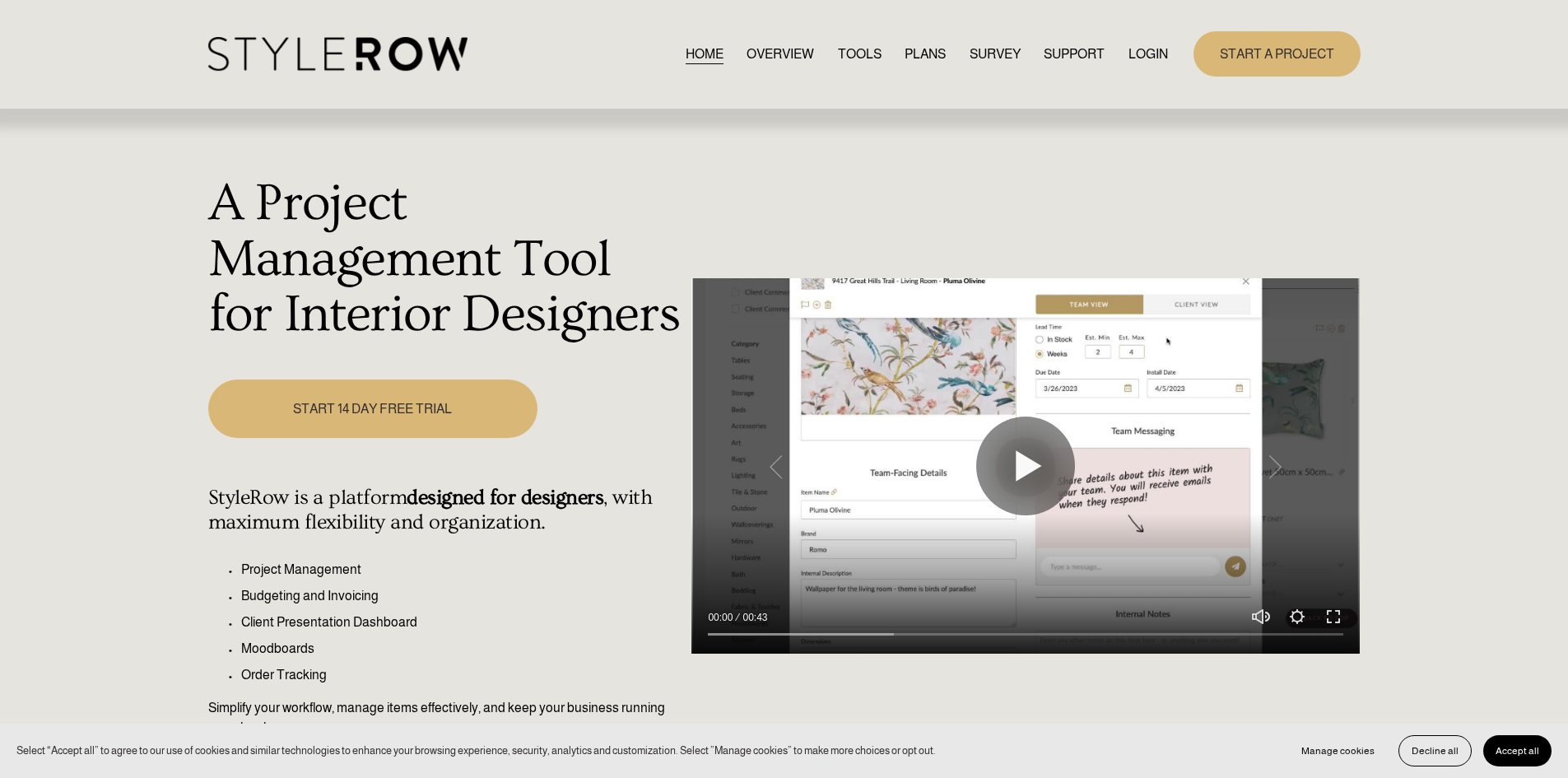
click at [1149, 48] on link "LOGIN" at bounding box center [1147, 54] width 39 height 23
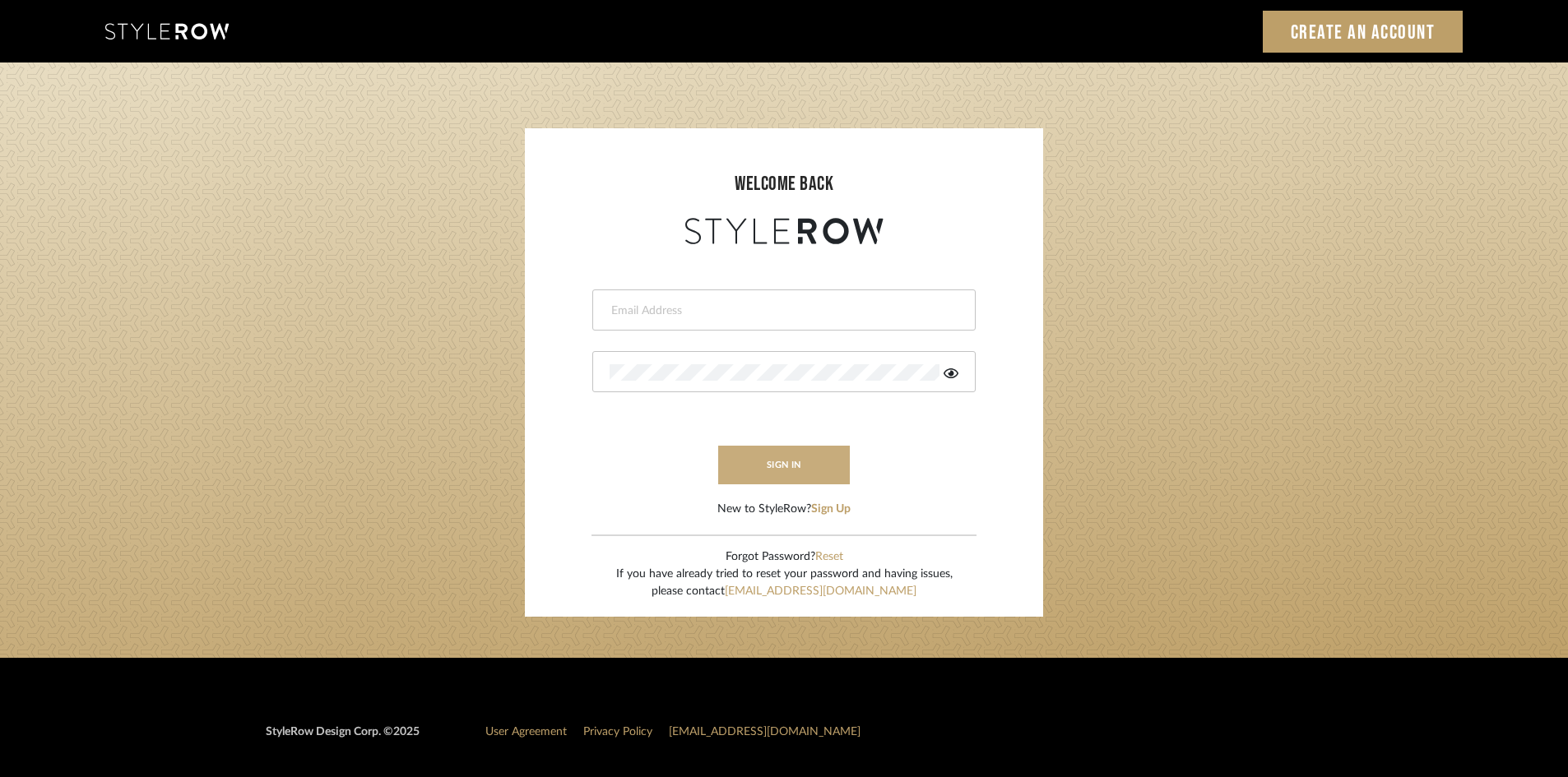
type input "carrie@tresbelleinteriors.com"
click at [776, 466] on button "sign in" at bounding box center [783, 465] width 132 height 39
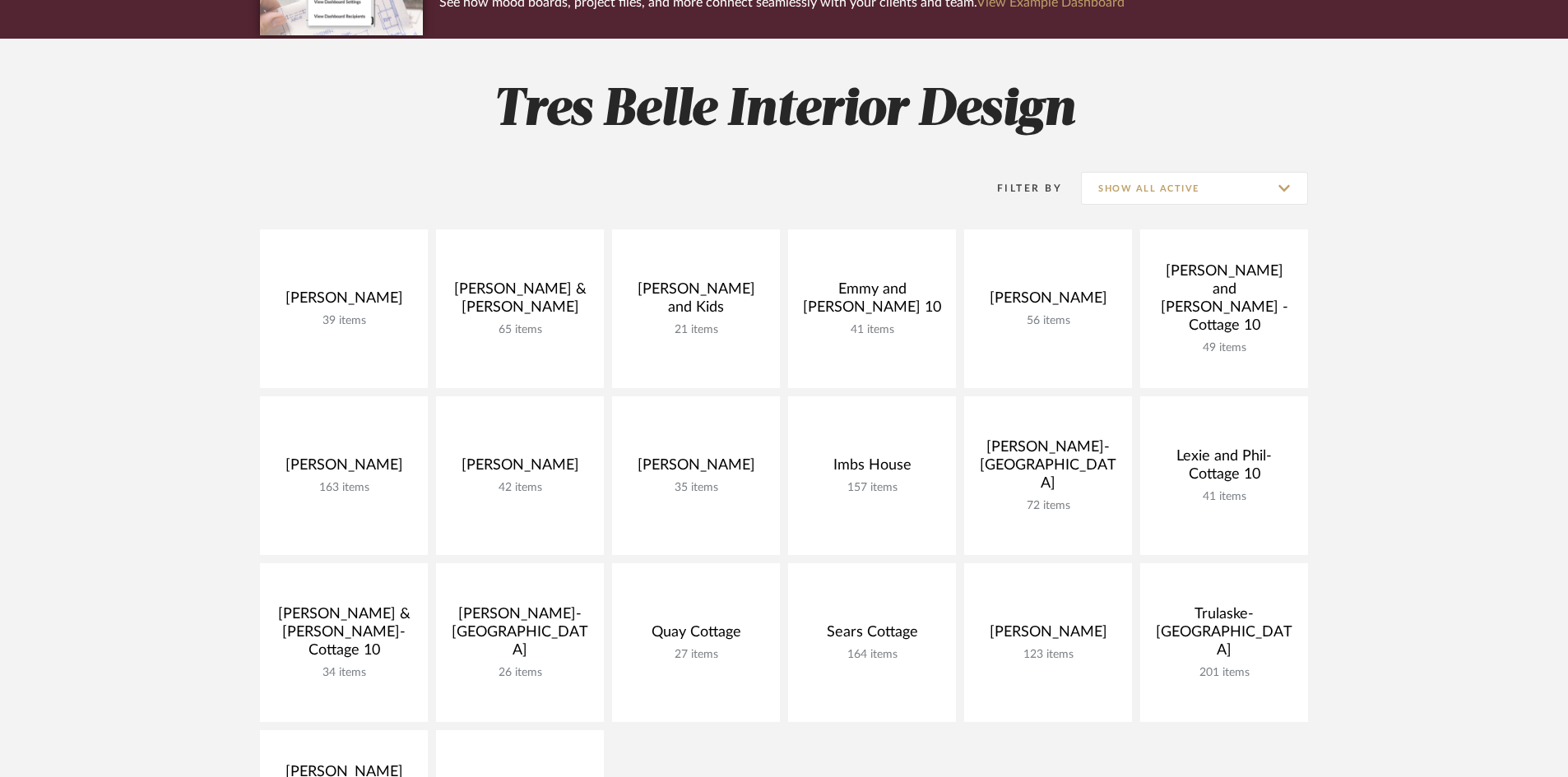
scroll to position [247, 0]
